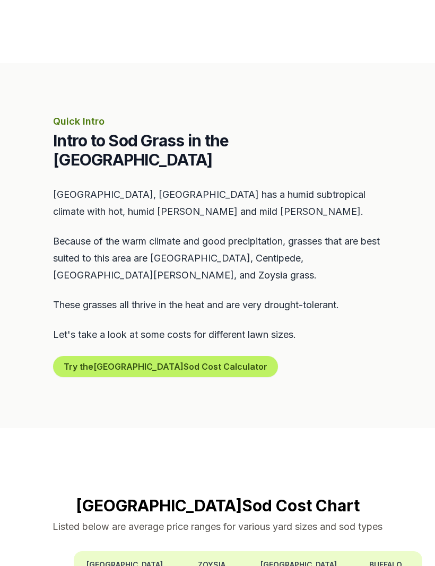
scroll to position [406, 0]
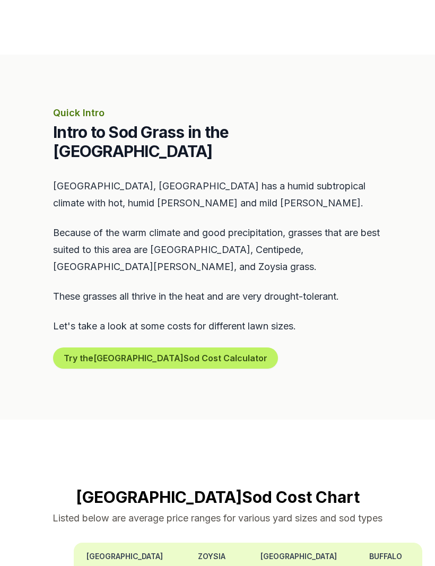
click at [84, 347] on button "Try the Tampa Sod Cost Calculator" at bounding box center [165, 357] width 225 height 21
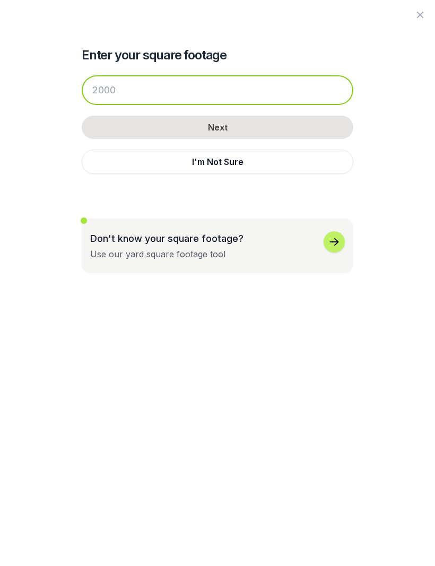
click at [118, 91] on input "number" at bounding box center [217, 90] width 271 height 30
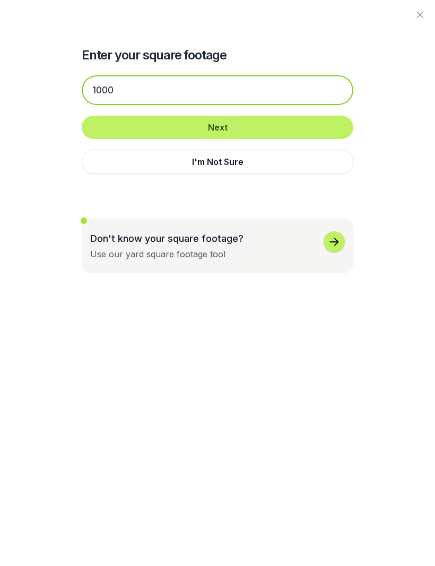
type input "1000"
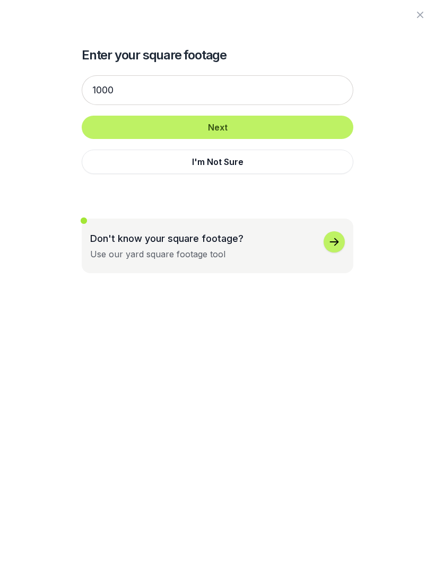
click at [128, 124] on button "Next" at bounding box center [217, 127] width 271 height 23
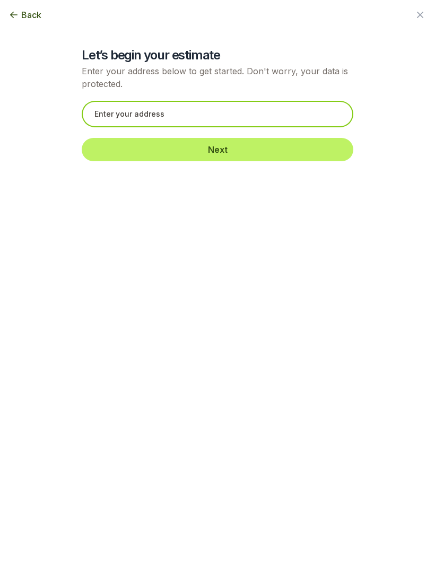
click at [140, 124] on input "text" at bounding box center [217, 114] width 271 height 27
click at [105, 101] on input "7411 Northern Lights Dr" at bounding box center [217, 114] width 271 height 27
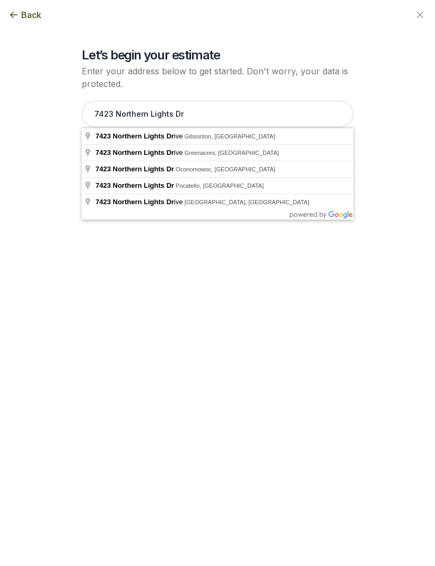
type input "[STREET_ADDRESS]"
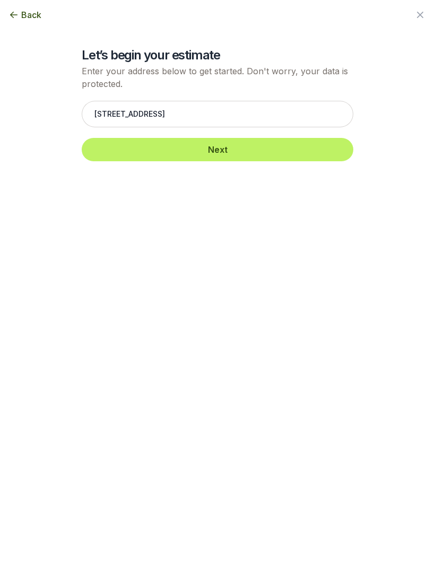
click at [150, 143] on button "Next" at bounding box center [217, 149] width 271 height 23
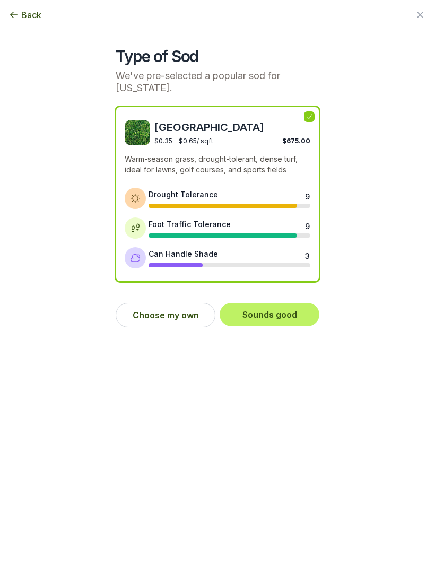
click at [159, 321] on button "Choose my own" at bounding box center [166, 315] width 100 height 24
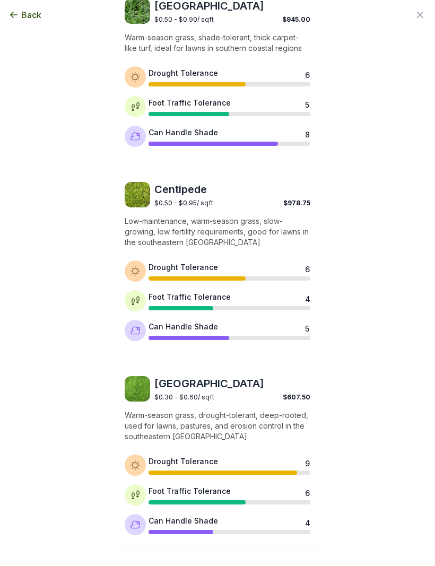
scroll to position [671, 0]
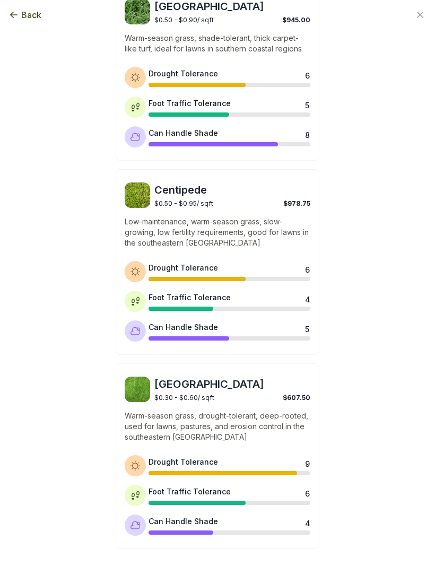
click at [230, 406] on div "Bahia $0.30 - $0.60 / sqft $607.50 Warm-season grass, drought-tolerant, deep-ro…" at bounding box center [218, 456] width 204 height 186
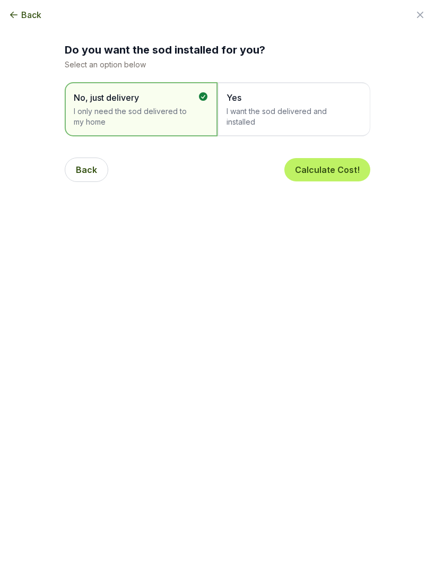
click at [278, 116] on span "I want the sod delivered and installed" at bounding box center [288, 116] width 124 height 21
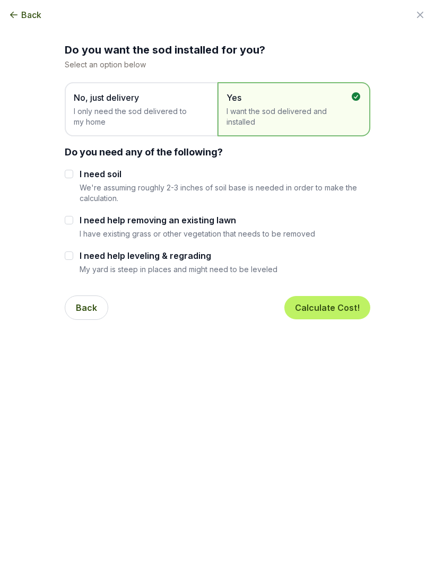
click at [73, 174] on input "I need soil" at bounding box center [69, 174] width 8 height 8
checkbox input "true"
click at [72, 255] on input "I need help leveling & regrading" at bounding box center [69, 255] width 8 height 8
click at [73, 251] on input "I need help leveling & regrading" at bounding box center [69, 255] width 8 height 8
checkbox input "false"
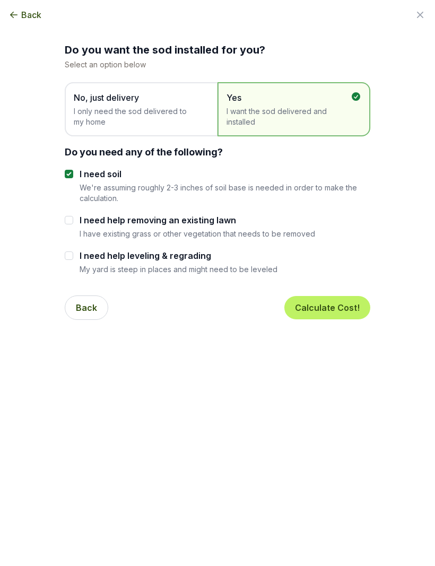
click at [68, 217] on input "I need help removing an existing lawn" at bounding box center [69, 220] width 8 height 8
click at [70, 212] on div "I need soil We're assuming roughly 2-3 inches of soil base is needed in order t…" at bounding box center [217, 221] width 305 height 107
click at [71, 220] on input "I need help removing an existing lawn" at bounding box center [69, 220] width 8 height 8
checkbox input "false"
click at [337, 308] on button "Calculate Cost!" at bounding box center [327, 307] width 86 height 23
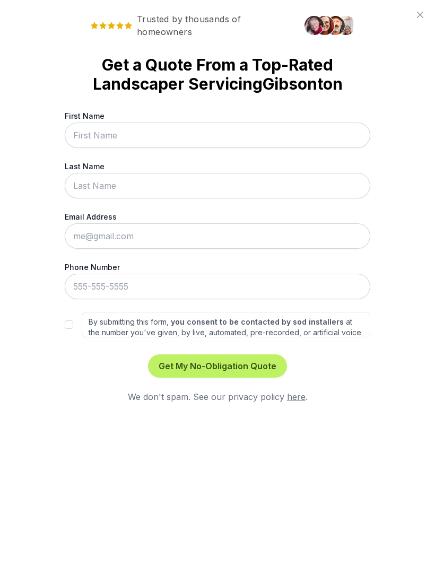
click at [414, 19] on icon at bounding box center [420, 14] width 13 height 13
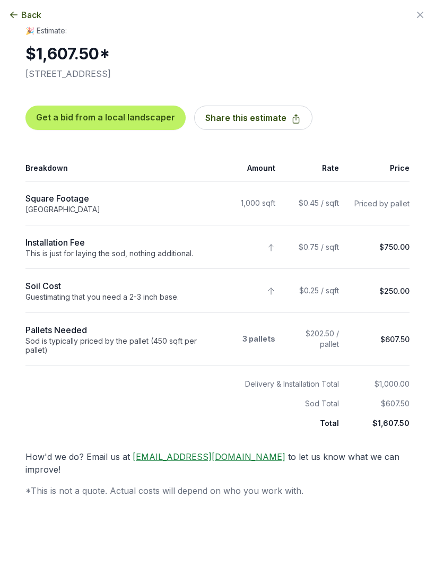
click at [415, 19] on icon "button" at bounding box center [420, 14] width 13 height 13
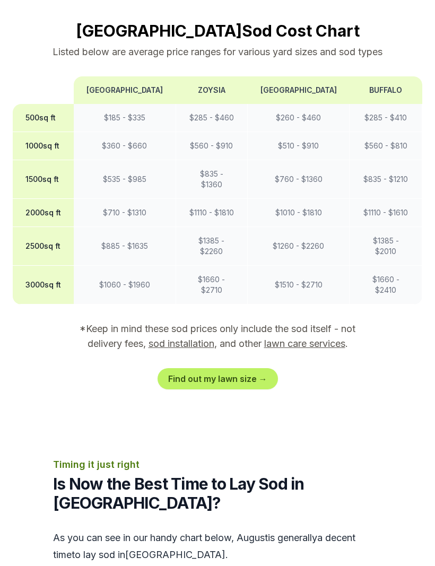
scroll to position [872, 0]
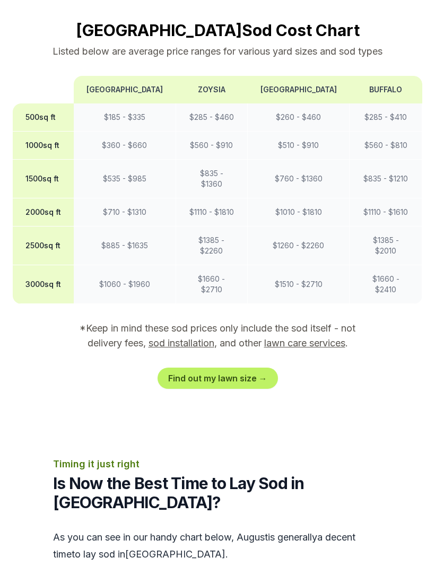
click at [233, 367] on link "Find out my lawn size →" at bounding box center [217, 377] width 120 height 21
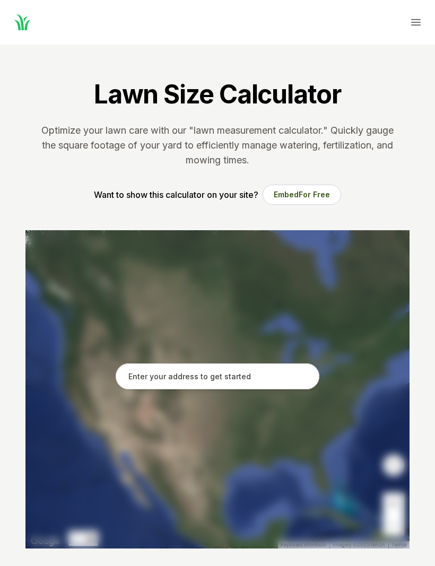
click at [209, 372] on input "text" at bounding box center [218, 376] width 204 height 27
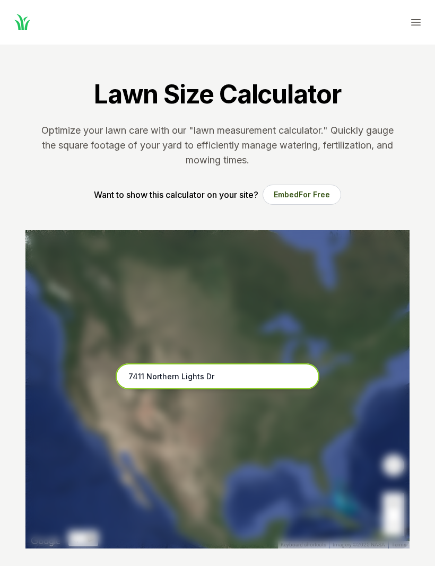
click at [139, 378] on input "7411 Northern Lights Dr" at bounding box center [218, 376] width 204 height 27
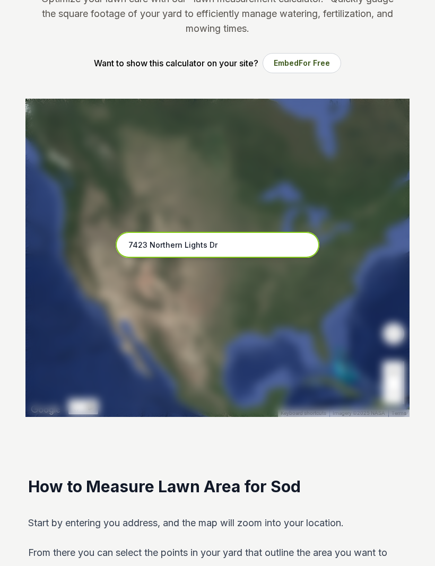
scroll to position [131, 0]
click at [256, 247] on input "7423 Northern Lights Dr" at bounding box center [218, 245] width 204 height 27
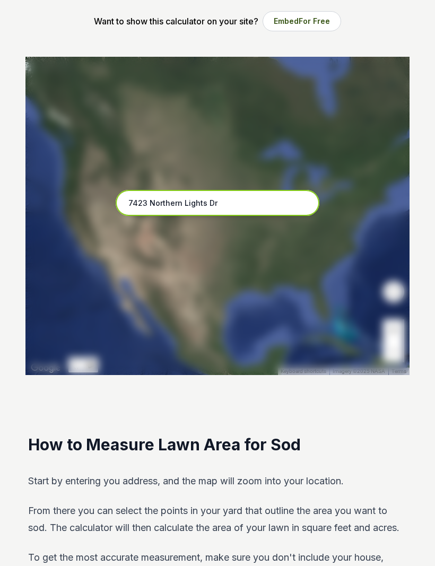
scroll to position [148, 0]
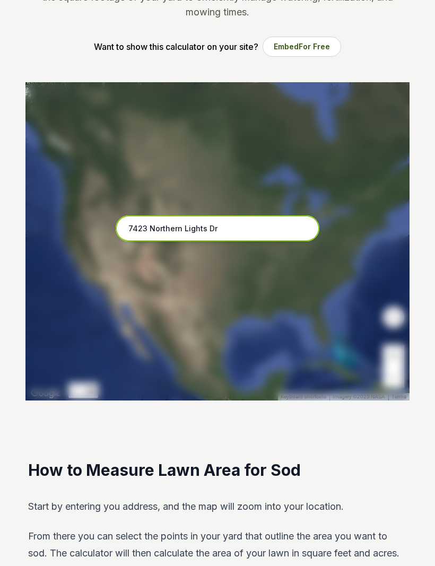
click at [245, 229] on input "7423 Northern Lights Dr" at bounding box center [218, 228] width 204 height 27
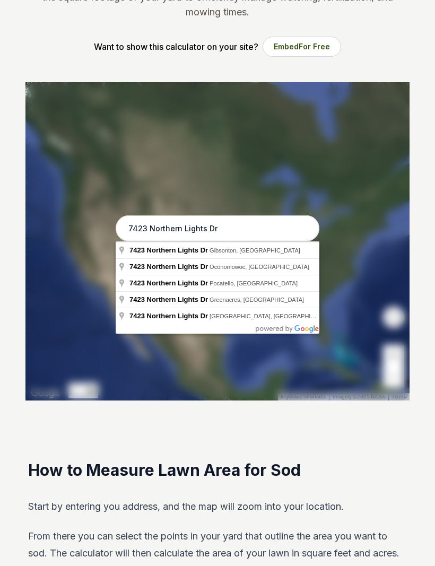
type input "7423 Northern Lights Dr, Gibsonton, FL"
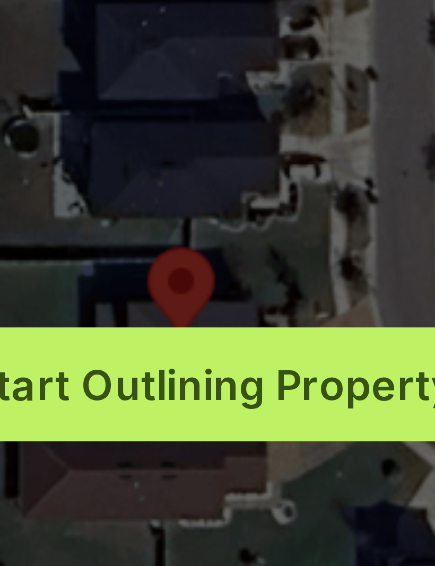
click at [174, 244] on span "Start Outlining Property" at bounding box center [223, 249] width 99 height 11
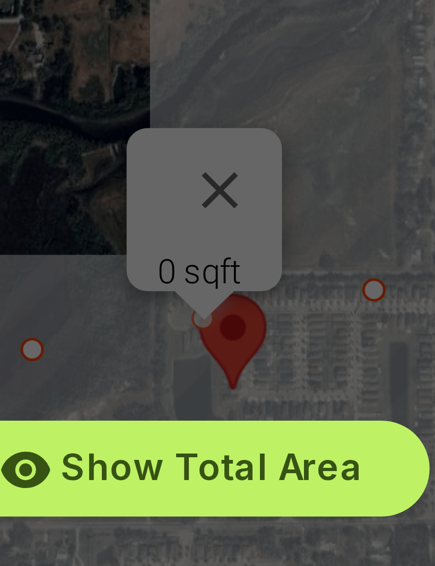
click at [46, 82] on div "Show Total Area Add Another Area Undo last outline" at bounding box center [217, 241] width 384 height 318
click at [62, 82] on div "Show Total Area Add Another Area Undo last outline" at bounding box center [217, 241] width 384 height 318
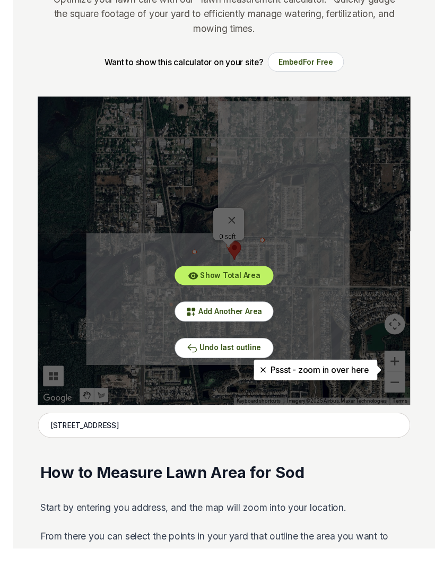
scroll to position [131, 0]
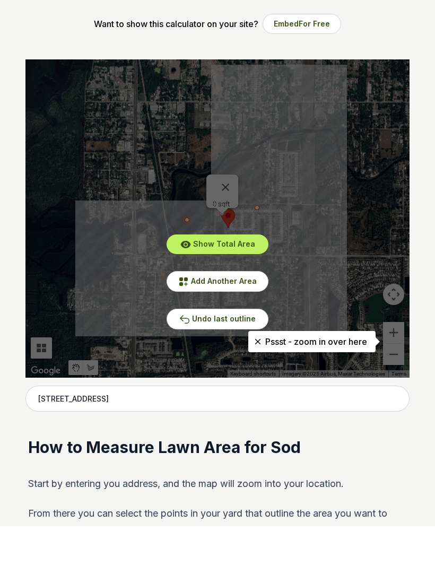
click at [395, 336] on div "Show Total Area Add Another Area Undo last outline" at bounding box center [217, 258] width 384 height 318
click at [395, 335] on div "Show Total Area Add Another Area Undo last outline" at bounding box center [217, 258] width 384 height 318
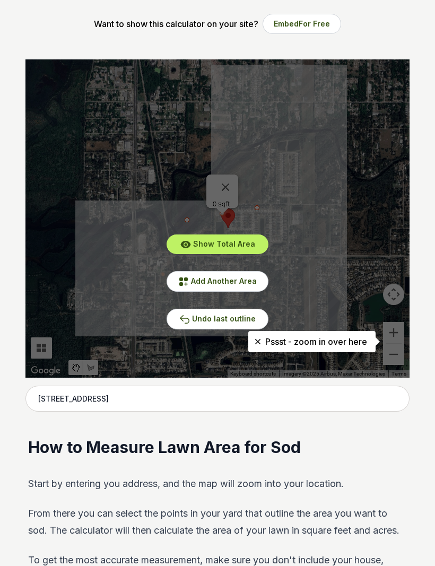
click at [234, 322] on span "Undo last outline" at bounding box center [224, 318] width 64 height 9
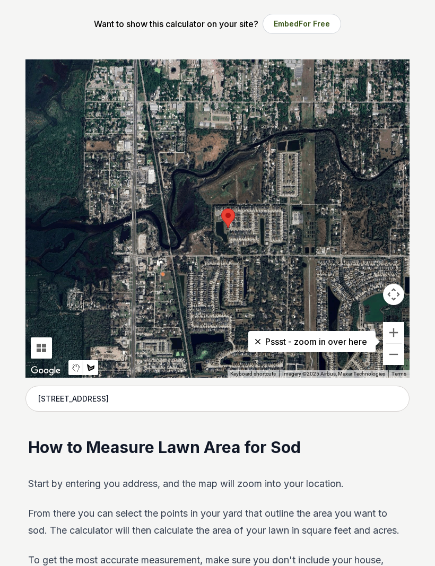
click at [396, 331] on button "Zoom in" at bounding box center [393, 332] width 21 height 21
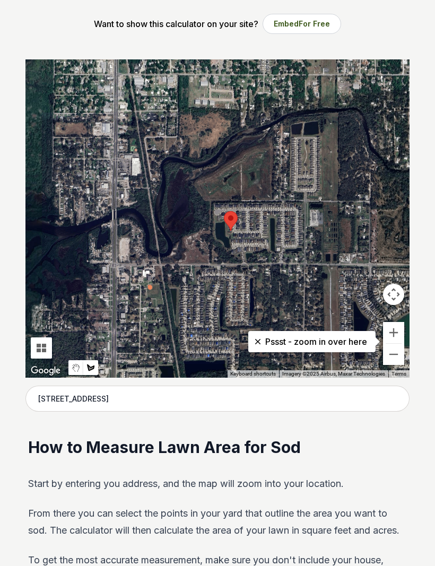
click at [396, 331] on button "Zoom in" at bounding box center [393, 332] width 21 height 21
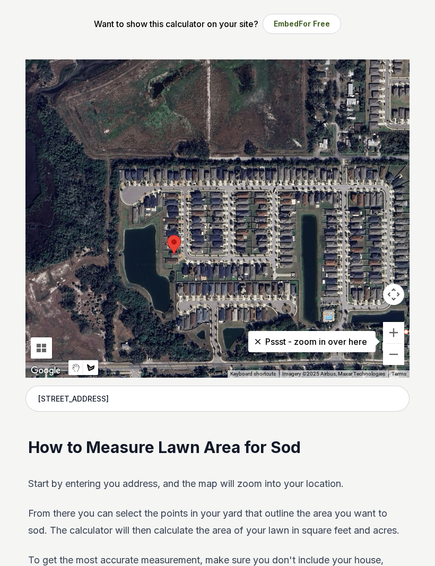
click at [398, 331] on button "Zoom in" at bounding box center [393, 332] width 21 height 21
click at [397, 331] on button "Zoom in" at bounding box center [393, 332] width 21 height 21
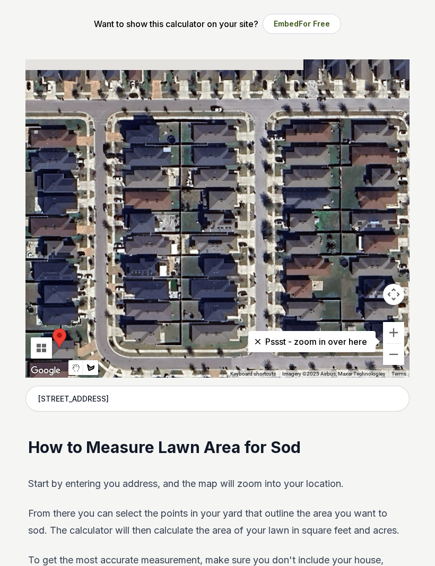
click at [400, 333] on button "Zoom in" at bounding box center [393, 332] width 21 height 21
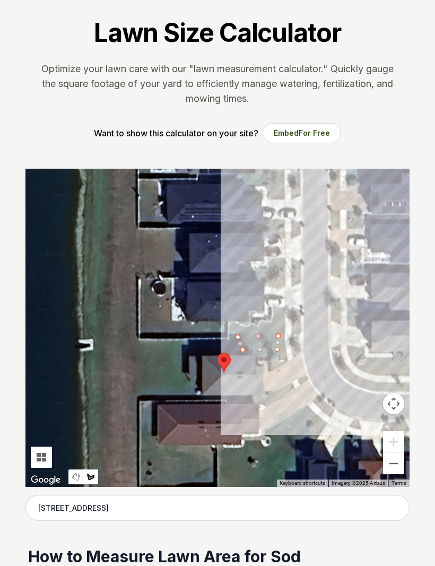
scroll to position [97, 0]
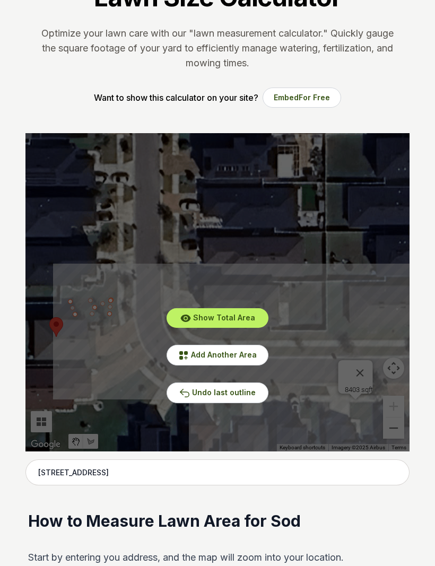
click at [235, 392] on span "Undo last outline" at bounding box center [224, 392] width 64 height 9
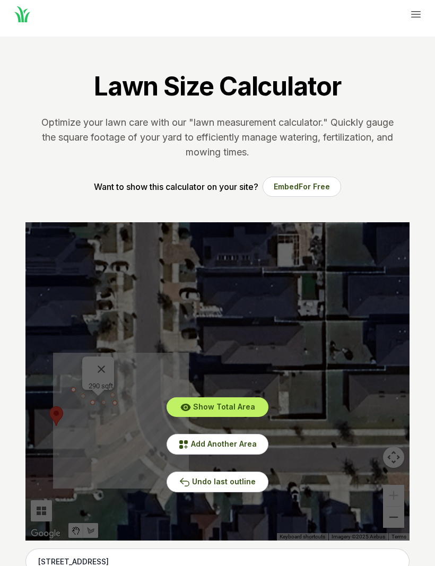
scroll to position [0, 0]
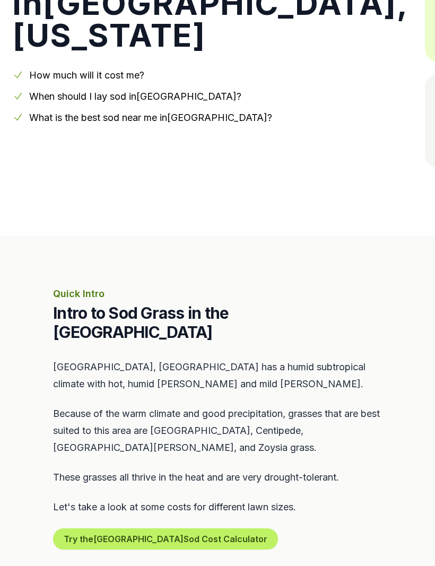
scroll to position [225, 0]
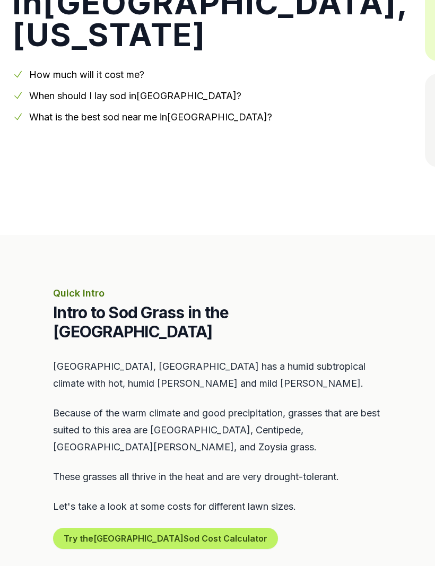
click at [154, 528] on button "Try the Tampa Sod Cost Calculator" at bounding box center [165, 538] width 225 height 21
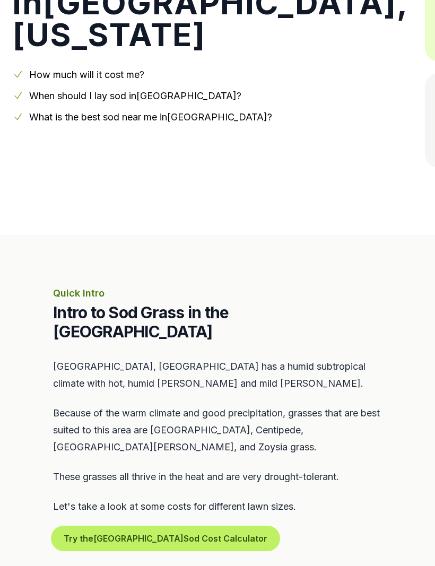
scroll to position [225, 0]
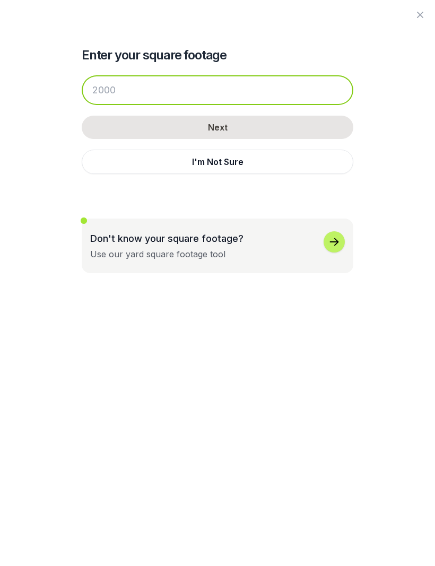
click at [230, 83] on input "number" at bounding box center [217, 90] width 271 height 30
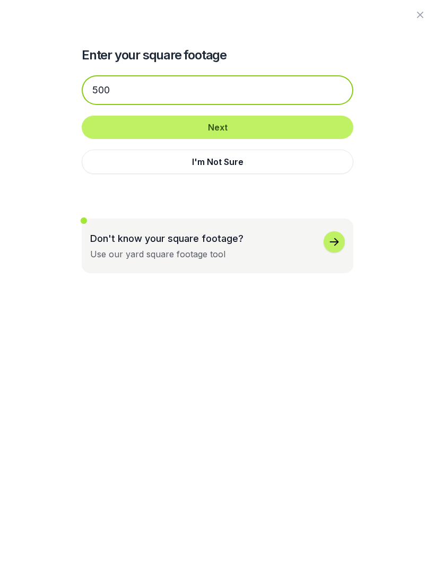
type input "500"
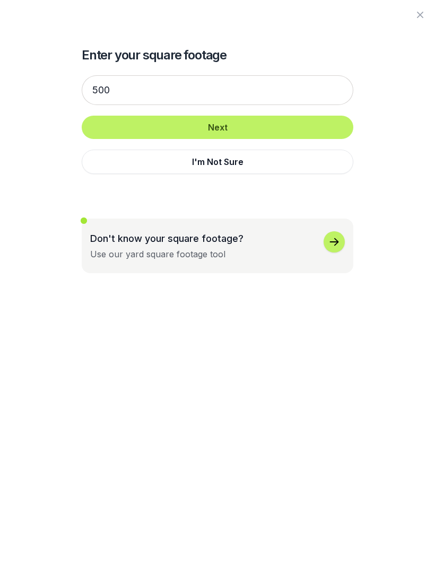
click at [255, 124] on button "Next" at bounding box center [217, 127] width 271 height 23
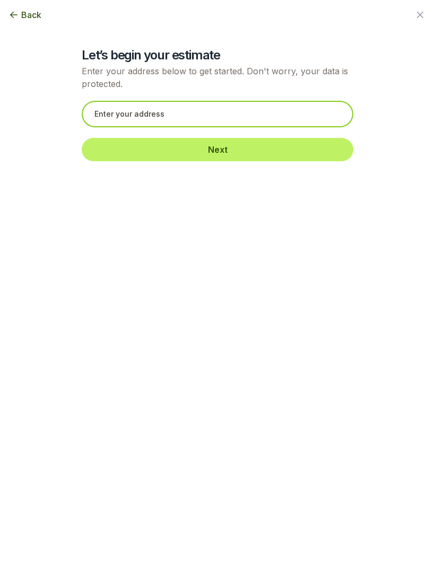
click at [209, 111] on input "text" at bounding box center [217, 114] width 271 height 27
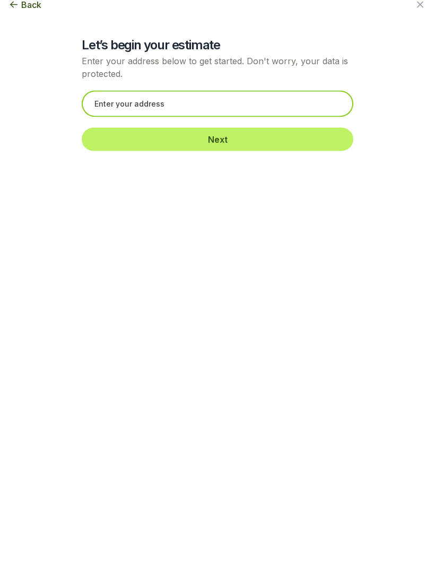
click at [143, 113] on input "text" at bounding box center [217, 114] width 271 height 27
click at [149, 101] on input "text" at bounding box center [217, 114] width 271 height 27
click at [148, 101] on input "text" at bounding box center [217, 114] width 271 height 27
click at [153, 101] on input "text" at bounding box center [217, 114] width 271 height 27
click at [147, 107] on input "text" at bounding box center [217, 114] width 271 height 27
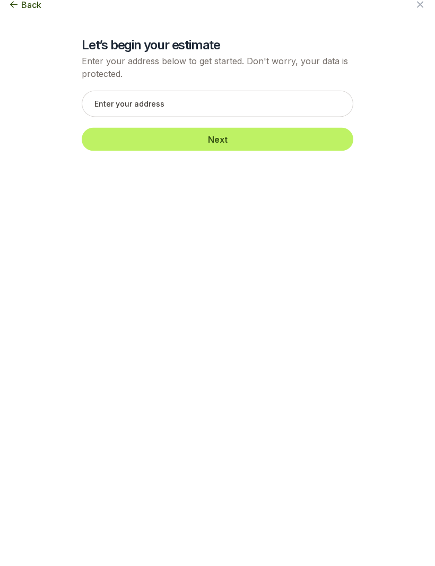
click at [141, 138] on button "Next" at bounding box center [217, 149] width 271 height 23
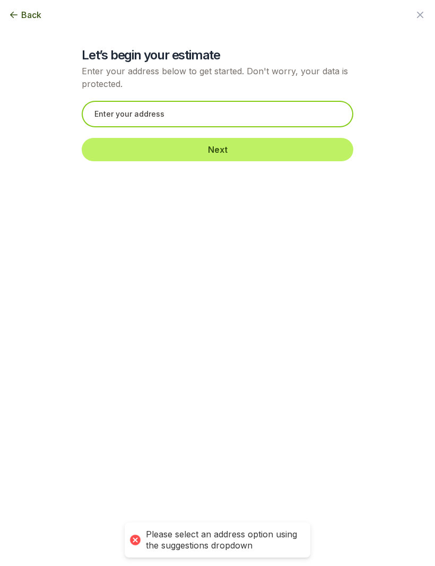
click at [202, 117] on input "text" at bounding box center [217, 114] width 271 height 27
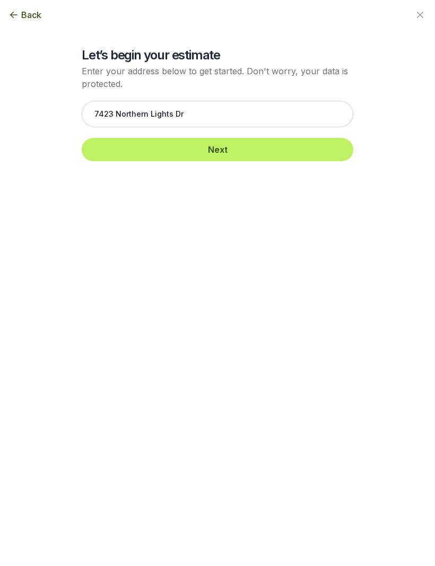
click at [211, 151] on button "Next" at bounding box center [217, 149] width 271 height 23
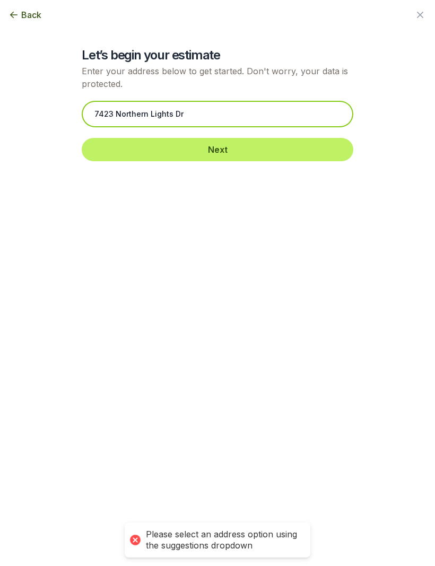
click at [218, 112] on input "7423 Northern Lights Dr" at bounding box center [217, 114] width 271 height 27
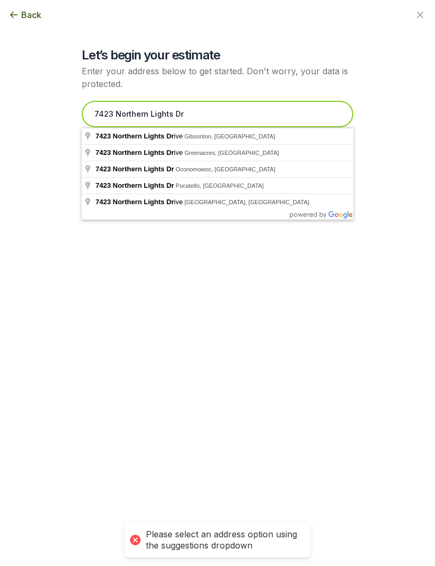
scroll to position [235, 0]
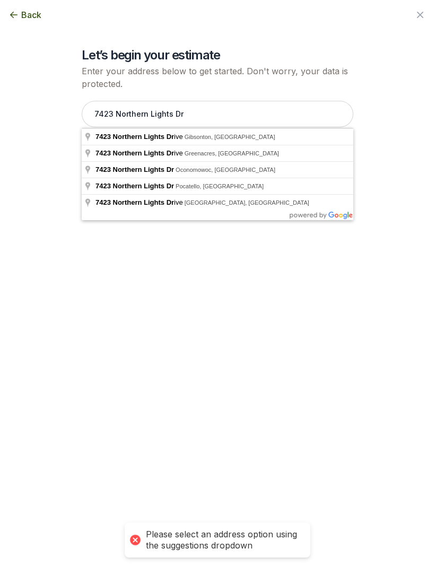
type input "[STREET_ADDRESS]"
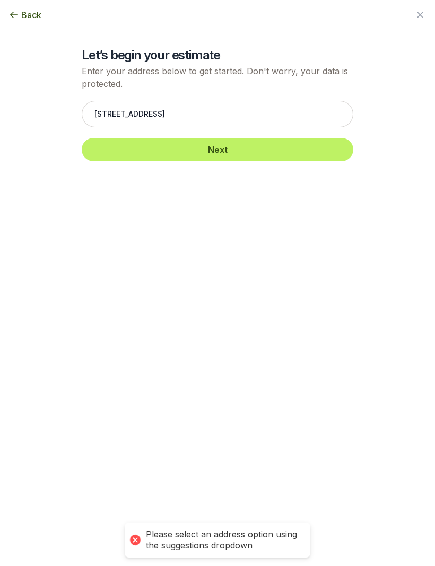
click at [234, 143] on button "Next" at bounding box center [217, 149] width 271 height 23
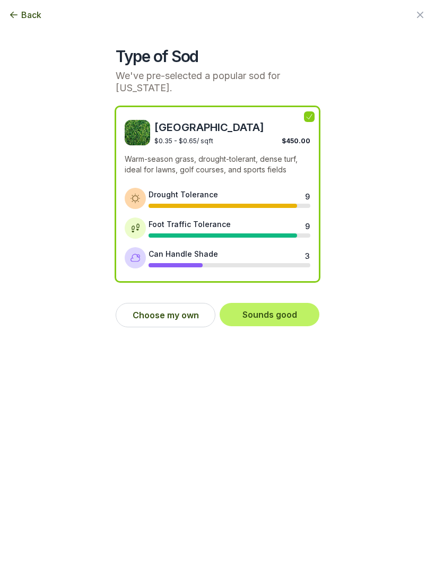
click at [182, 321] on button "Choose my own" at bounding box center [166, 315] width 100 height 24
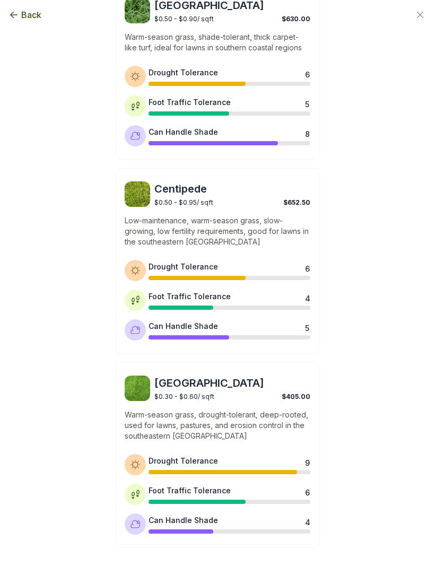
scroll to position [671, 0]
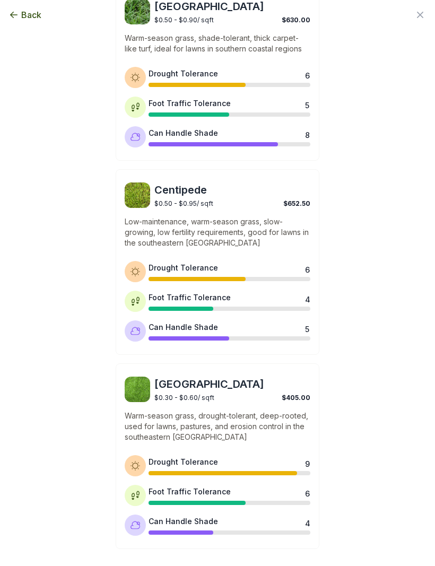
click at [232, 426] on p "Warm-season grass, drought-tolerant, deep-rooted, used for lawns, pastures, and…" at bounding box center [218, 426] width 186 height 32
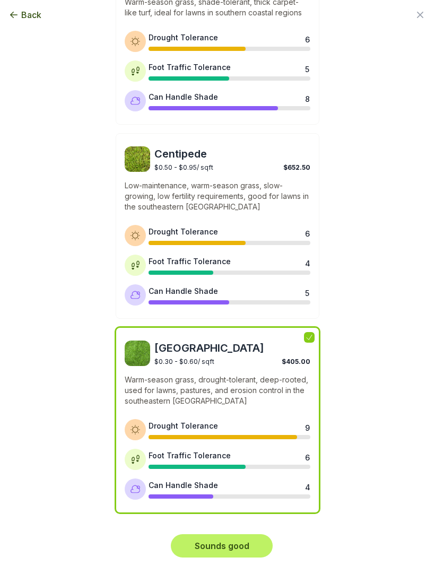
scroll to position [707, 0]
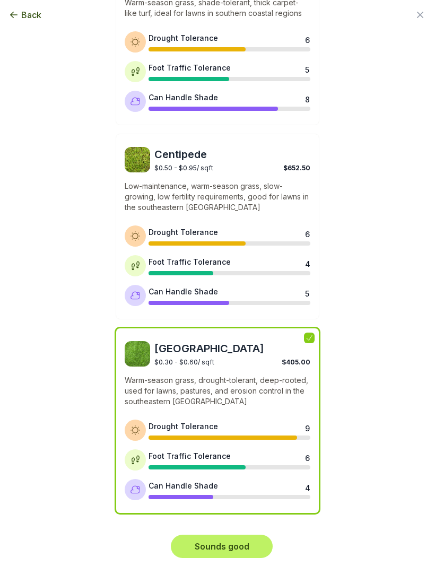
click at [235, 545] on button "Sounds good" at bounding box center [222, 546] width 102 height 23
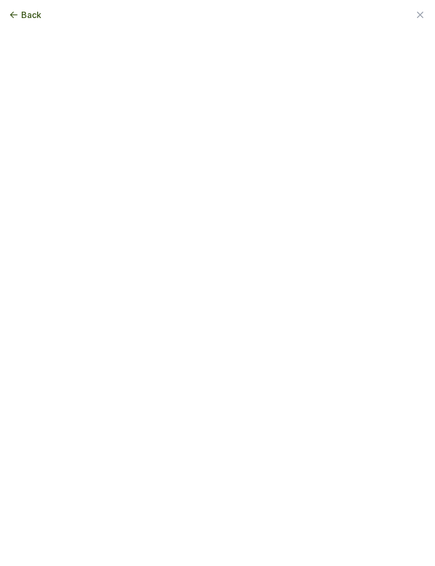
scroll to position [0, 0]
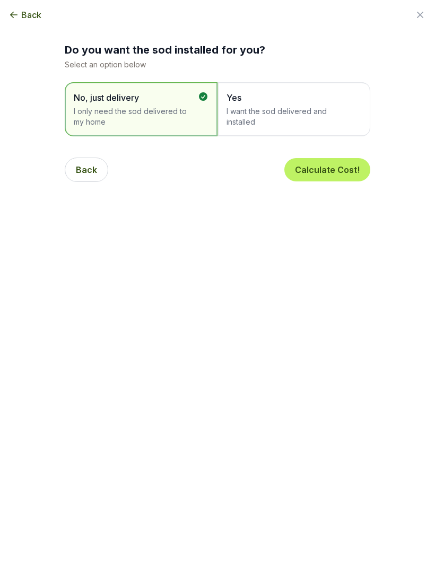
click at [309, 110] on span "I want the sod delivered and installed" at bounding box center [288, 116] width 124 height 21
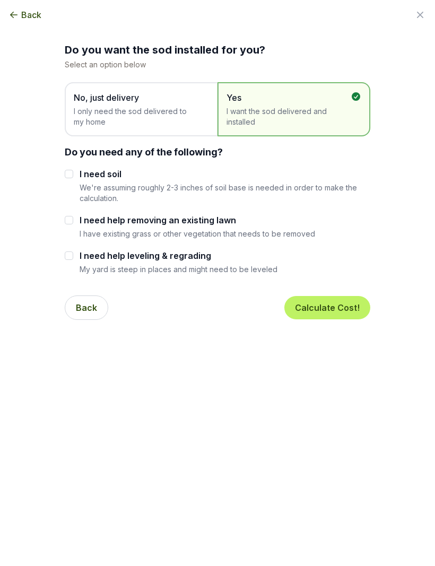
click at [66, 177] on input "I need soil" at bounding box center [69, 174] width 8 height 8
checkbox input "true"
click at [335, 311] on button "Calculate Cost!" at bounding box center [327, 307] width 86 height 23
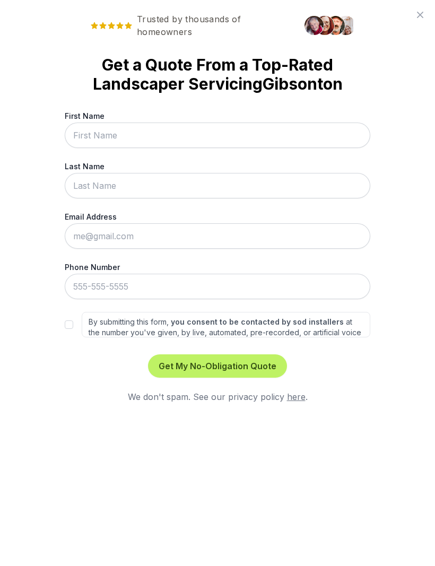
click at [419, 13] on icon at bounding box center [420, 14] width 13 height 13
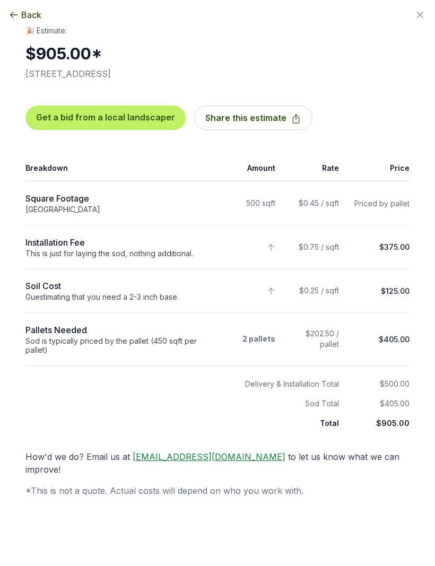
click at [138, 121] on button "Get a bid from a local landscaper" at bounding box center [105, 118] width 160 height 24
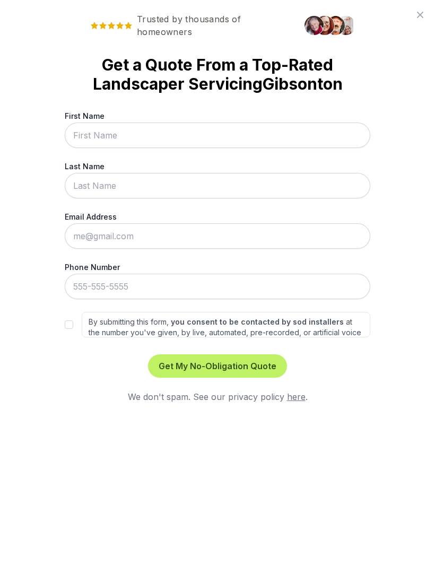
click at [421, 13] on icon at bounding box center [420, 14] width 13 height 13
